Goal: Navigation & Orientation: Find specific page/section

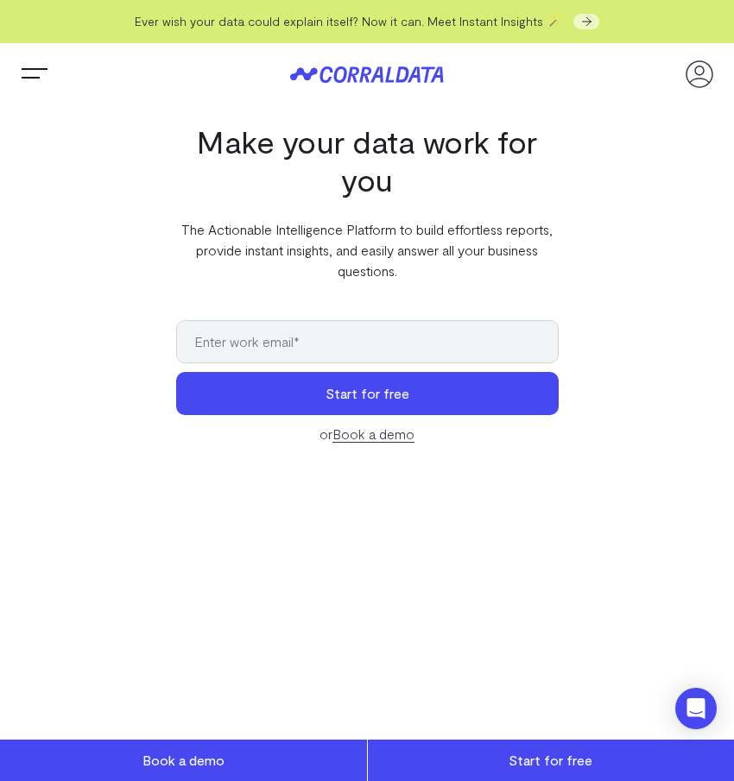
click at [32, 80] on button "Trigger Menu" at bounding box center [34, 74] width 35 height 35
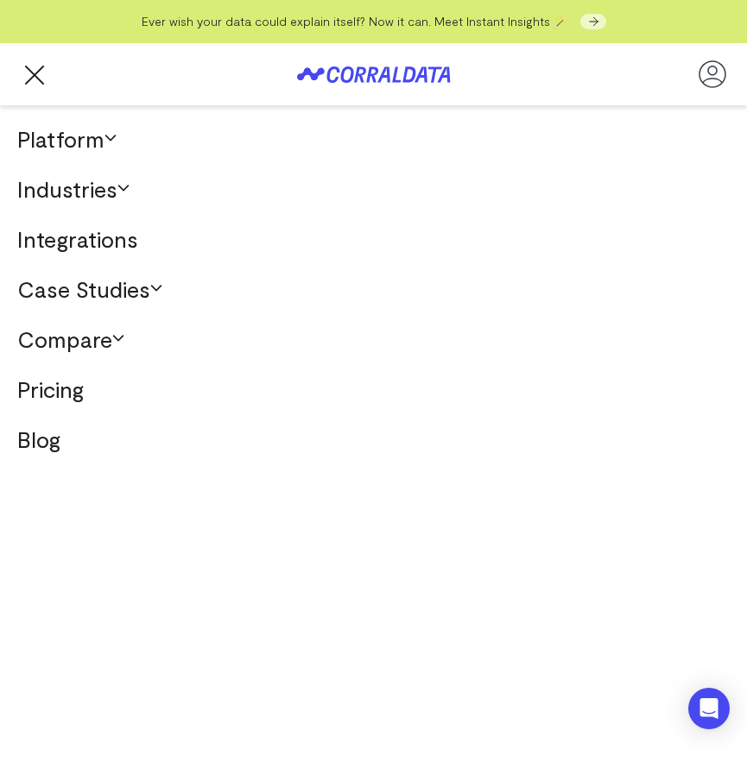
click at [68, 392] on link "Pricing" at bounding box center [373, 389] width 747 height 50
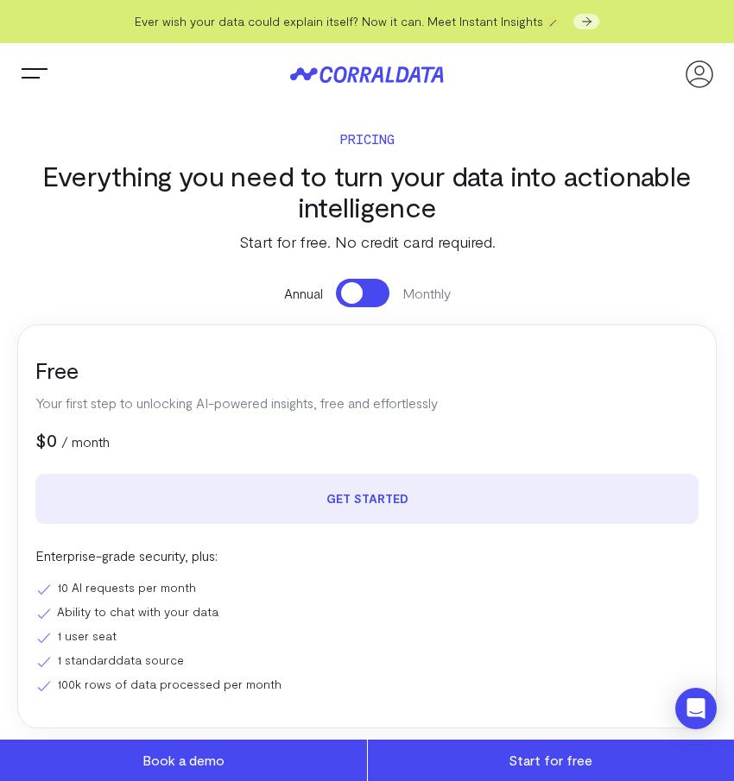
click at [594, 213] on h3 "Everything you need to turn your data into actionable intelligence" at bounding box center [366, 191] width 699 height 62
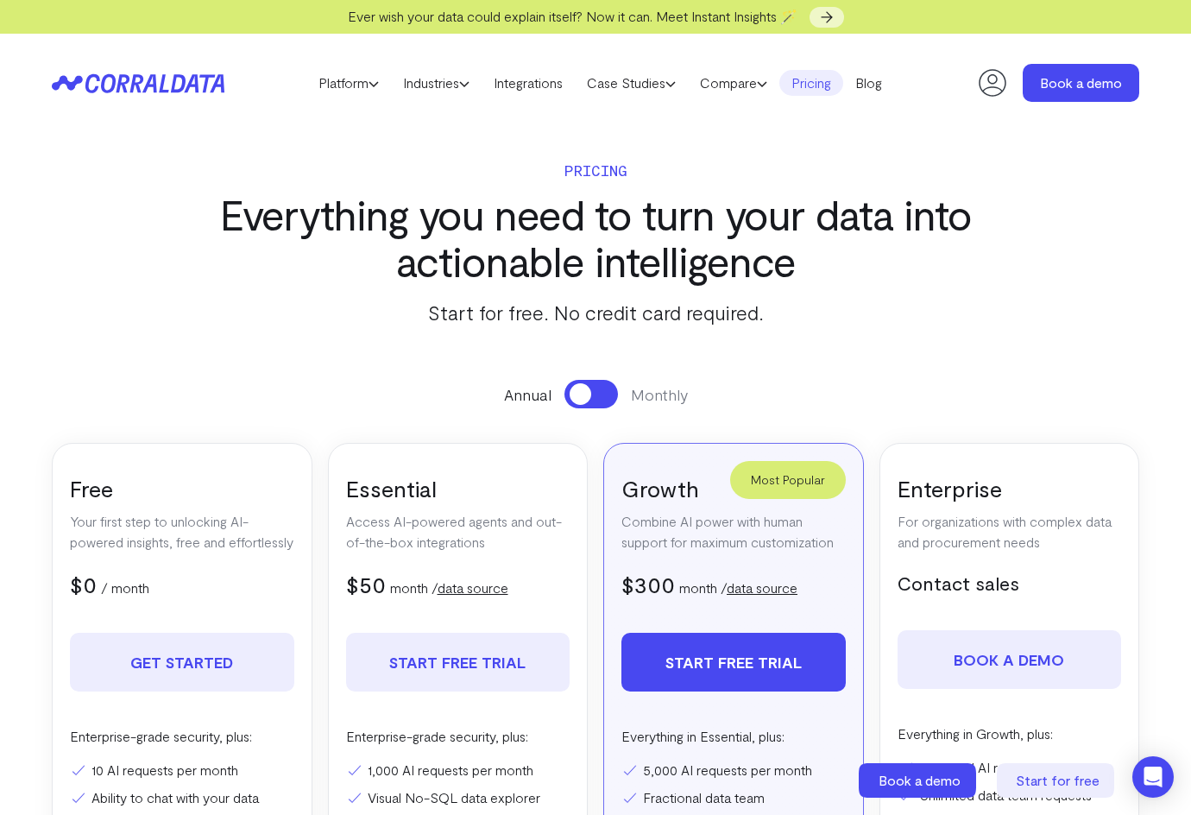
click at [733, 79] on link "Pricing" at bounding box center [811, 83] width 64 height 26
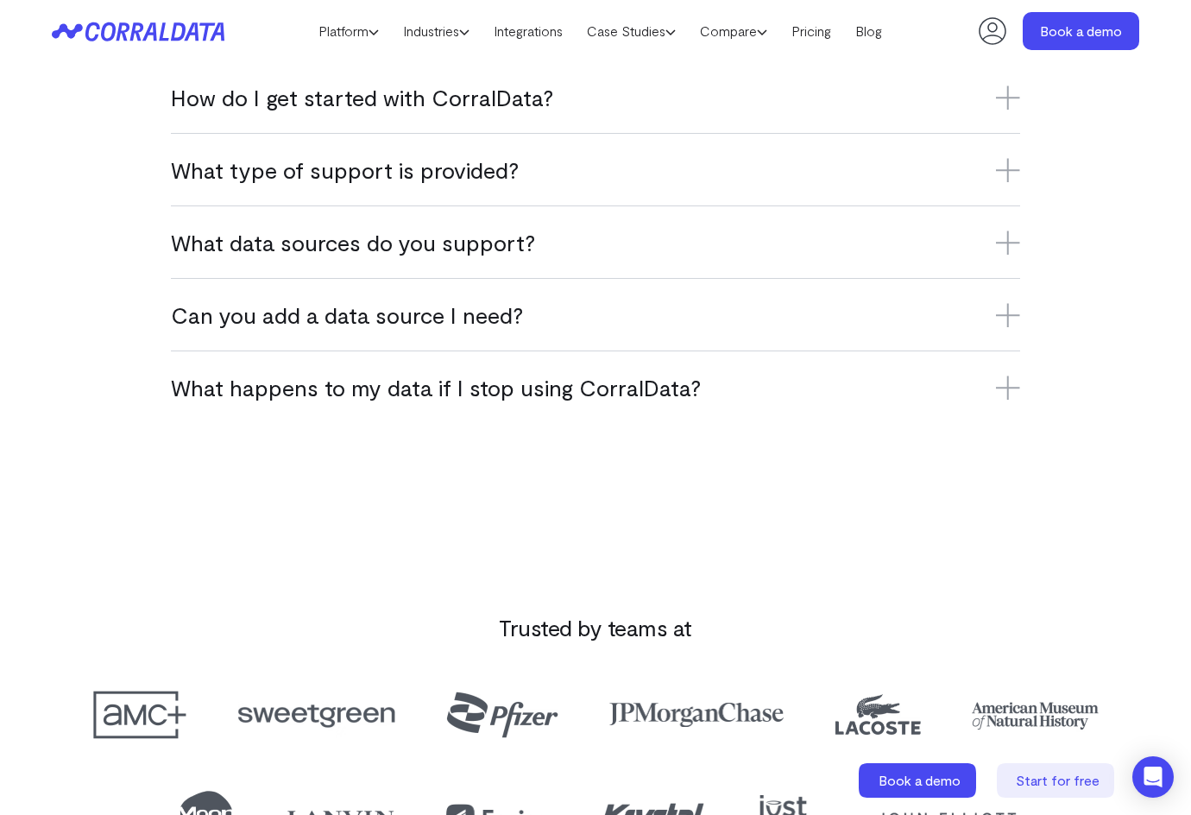
scroll to position [2590, 0]
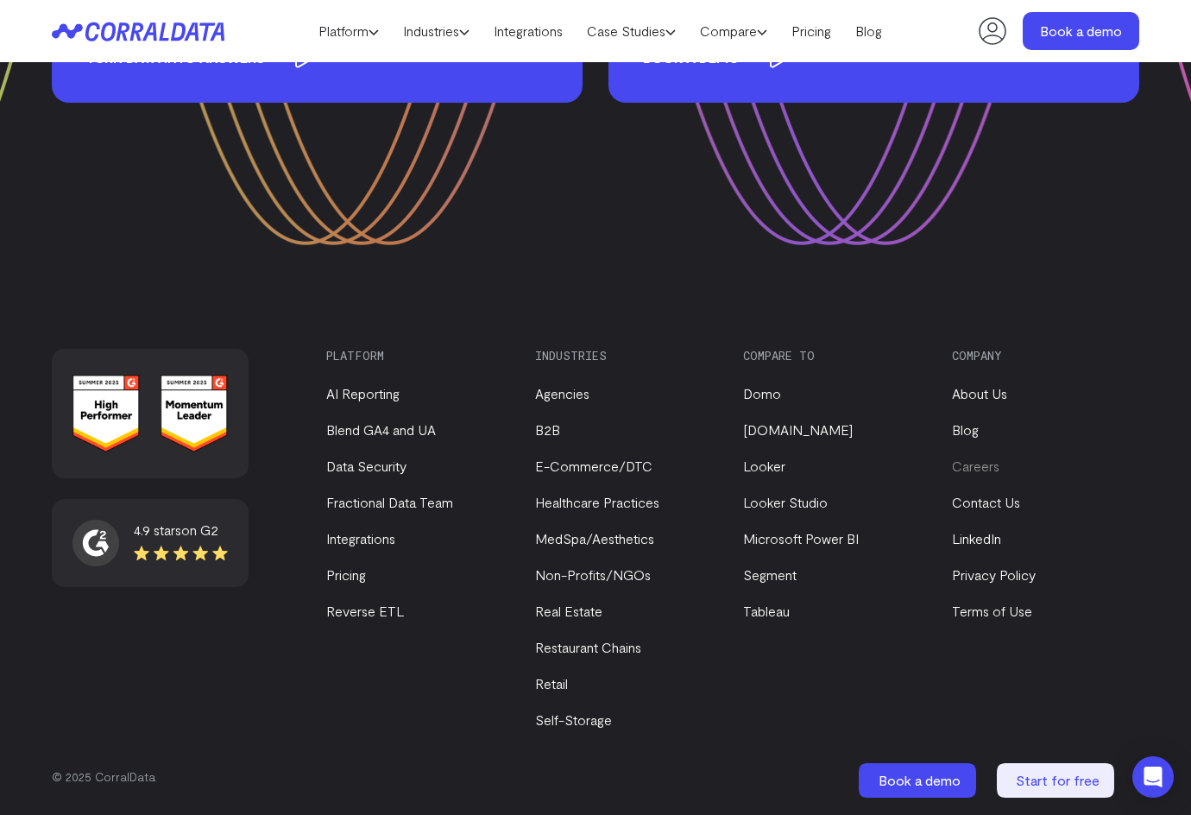
click at [981, 466] on link "Careers" at bounding box center [975, 465] width 47 height 16
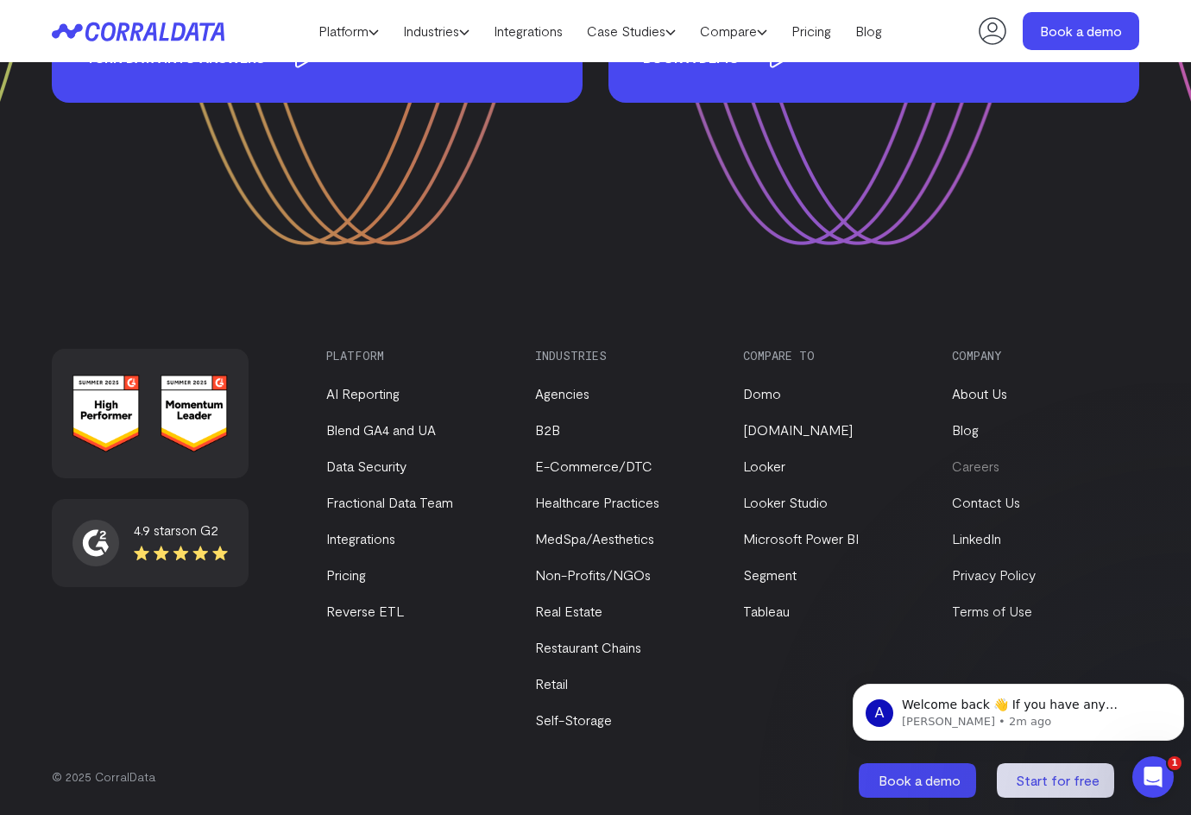
scroll to position [0, 0]
